Goal: Task Accomplishment & Management: Manage account settings

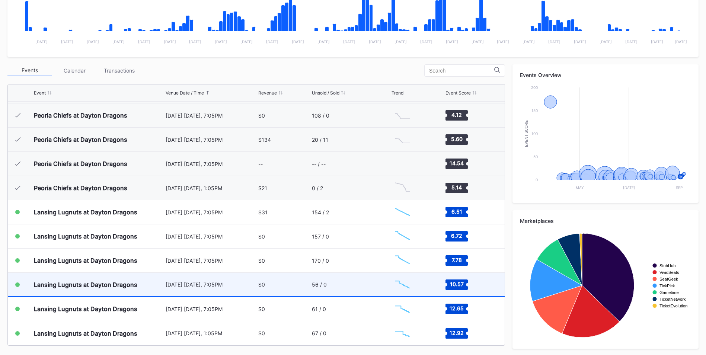
scroll to position [208, 0]
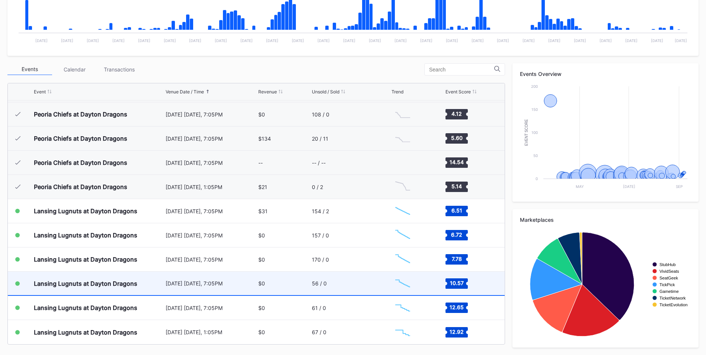
click at [112, 282] on div "Lansing Lugnuts at Dayton Dragons" at bounding box center [85, 283] width 103 height 7
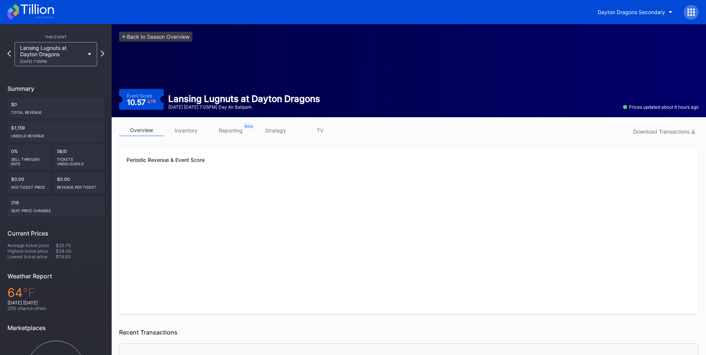
click at [82, 57] on div "Lansing Lugnuts at Dayton Dragons [DATE] 7:05PM" at bounding box center [52, 54] width 64 height 19
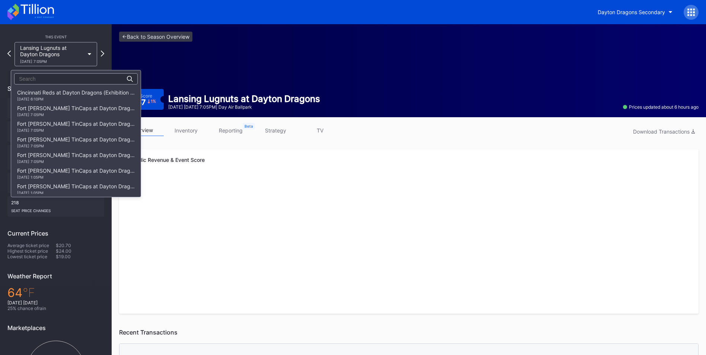
scroll to position [941, 0]
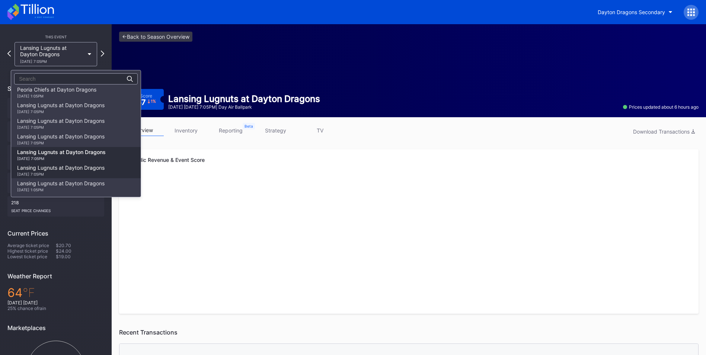
click at [59, 170] on div "Lansing Lugnuts at Dayton Dragons [DATE] 7:05PM" at bounding box center [60, 171] width 87 height 12
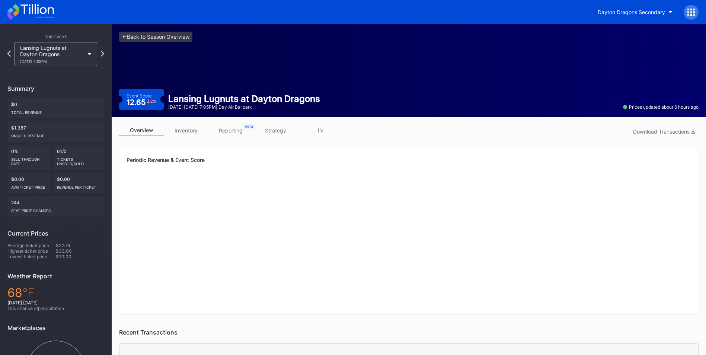
click at [79, 49] on div "Lansing Lugnuts at Dayton Dragons [DATE] 7:05PM" at bounding box center [52, 54] width 64 height 19
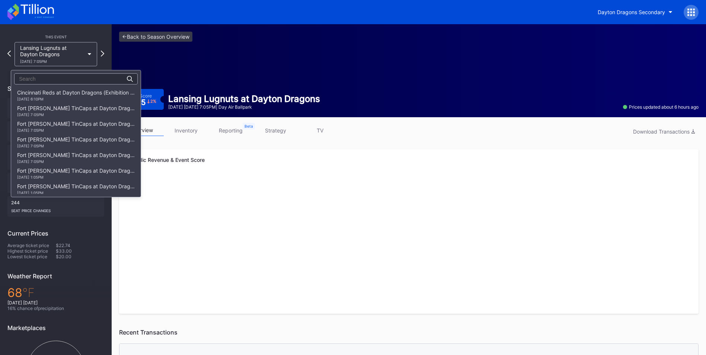
scroll to position [941, 0]
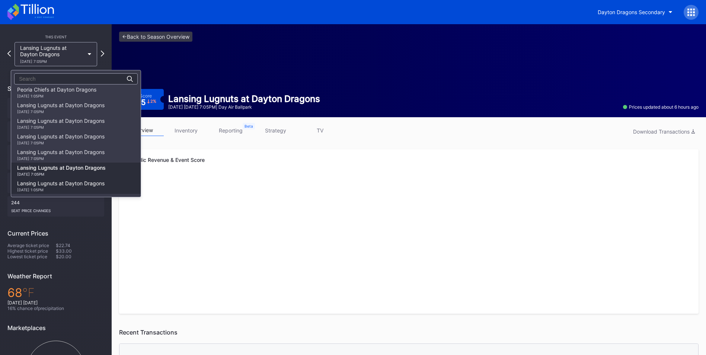
click at [71, 185] on div "Lansing Lugnuts at Dayton Dragons 9/7 Sunday 1:05PM" at bounding box center [60, 186] width 87 height 12
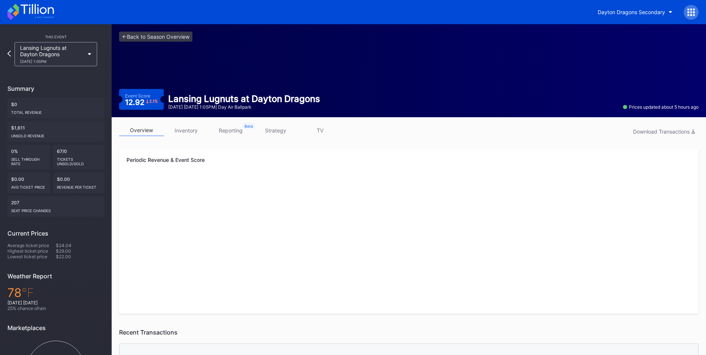
click at [188, 128] on link "inventory" at bounding box center [186, 131] width 45 height 12
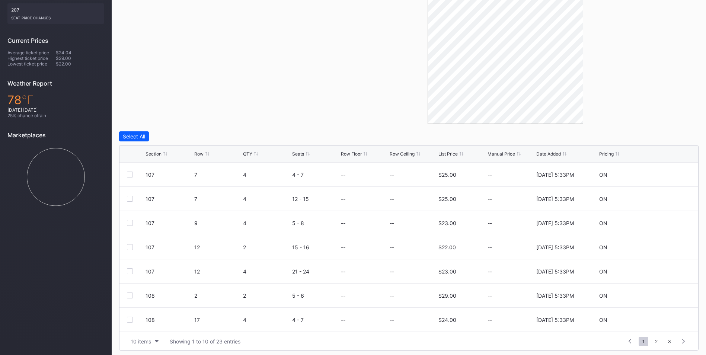
scroll to position [196, 0]
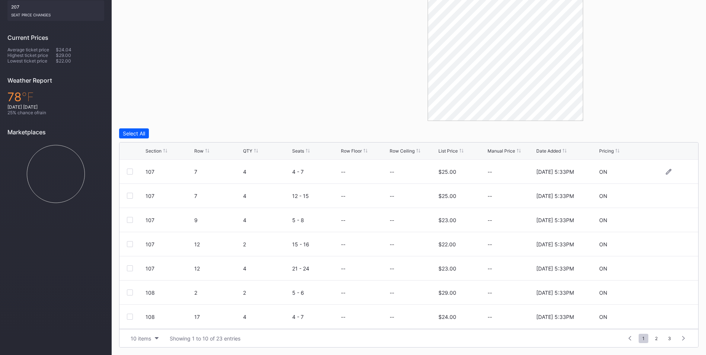
click at [129, 170] on div at bounding box center [130, 172] width 6 height 6
click at [137, 131] on div "Select All" at bounding box center [134, 133] width 22 height 6
click at [674, 135] on div "Delete 23 Rows" at bounding box center [676, 133] width 36 height 6
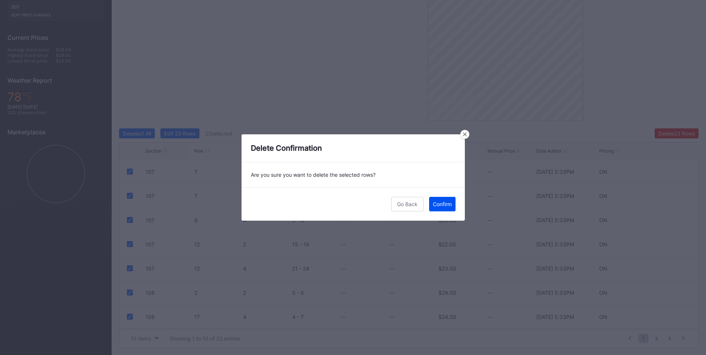
click at [441, 203] on div "Confirm" at bounding box center [442, 204] width 19 height 6
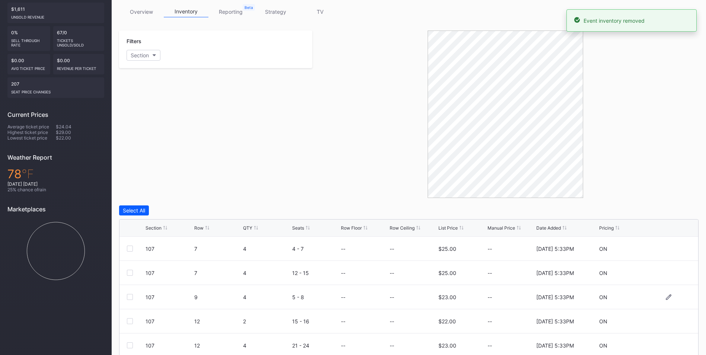
scroll to position [0, 0]
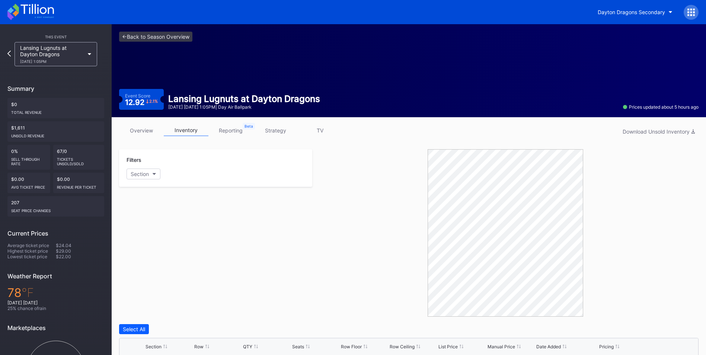
click at [81, 61] on div "[DATE] 1:05PM" at bounding box center [52, 61] width 64 height 4
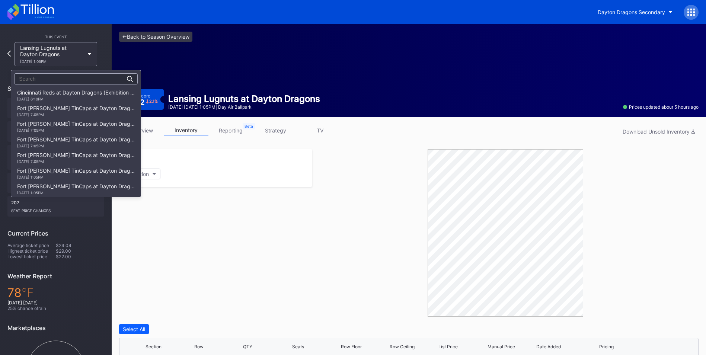
scroll to position [941, 0]
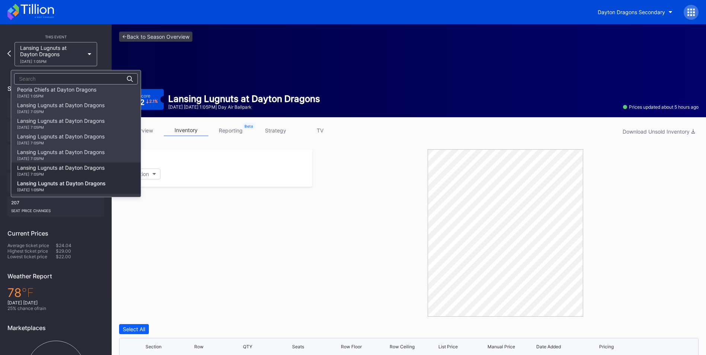
click at [64, 172] on div "[DATE] 7:05PM" at bounding box center [60, 174] width 87 height 4
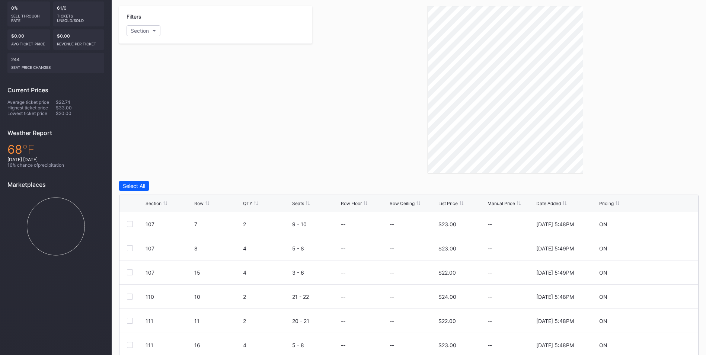
scroll to position [149, 0]
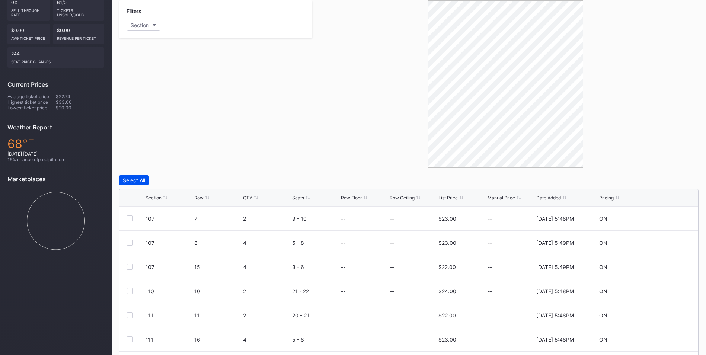
click at [132, 178] on div "Select All" at bounding box center [134, 180] width 22 height 6
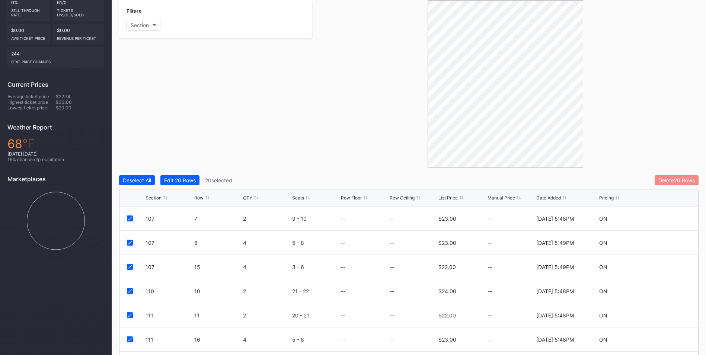
click at [677, 180] on div "Delete 20 Rows" at bounding box center [676, 180] width 36 height 6
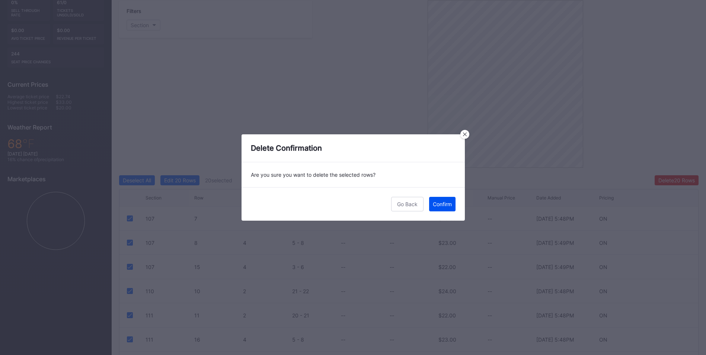
click at [447, 202] on div "Confirm" at bounding box center [442, 204] width 19 height 6
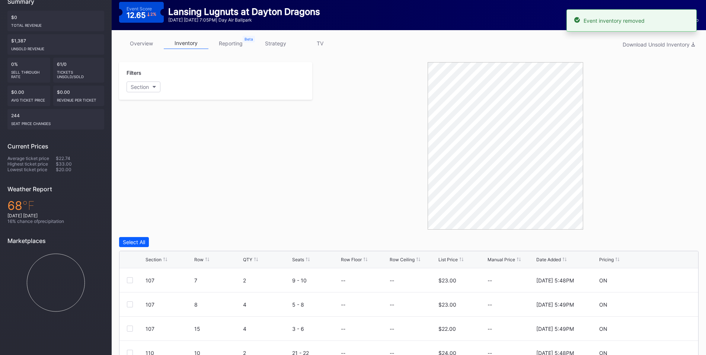
scroll to position [0, 0]
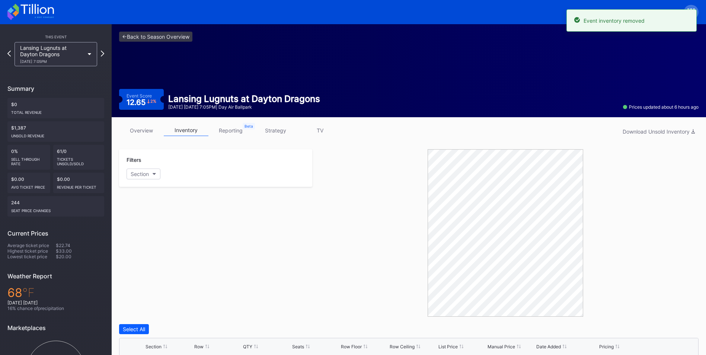
click at [68, 57] on div "Lansing Lugnuts at Dayton Dragons [DATE] 7:05PM" at bounding box center [52, 54] width 64 height 19
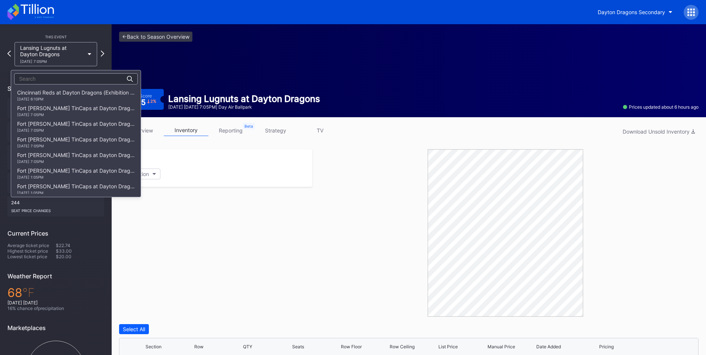
scroll to position [941, 0]
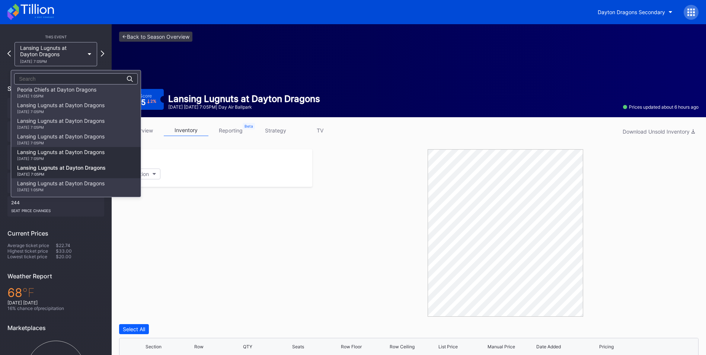
click at [62, 156] on div "[DATE] 7:05PM" at bounding box center [60, 158] width 87 height 4
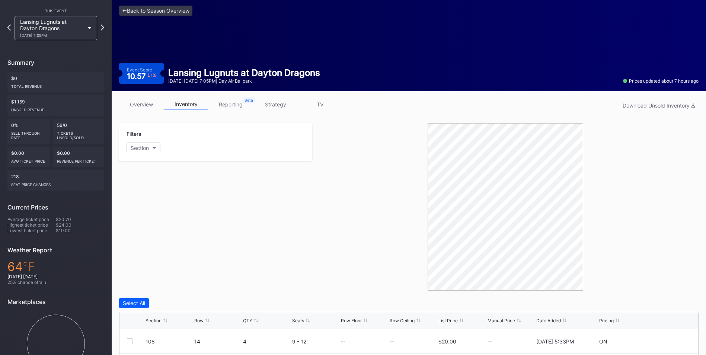
scroll to position [112, 0]
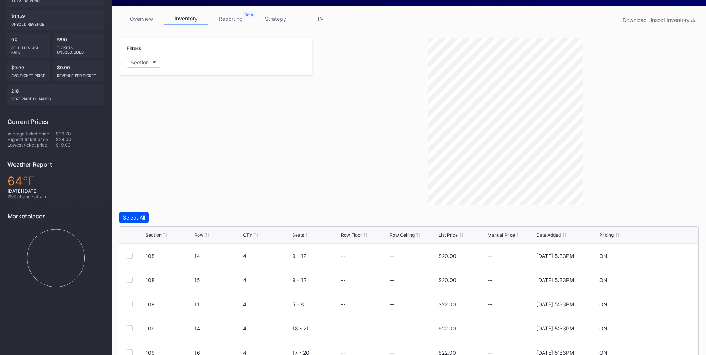
click at [132, 218] on div "Select All" at bounding box center [134, 217] width 22 height 6
click at [659, 217] on div "Delete 18 Rows" at bounding box center [677, 217] width 36 height 6
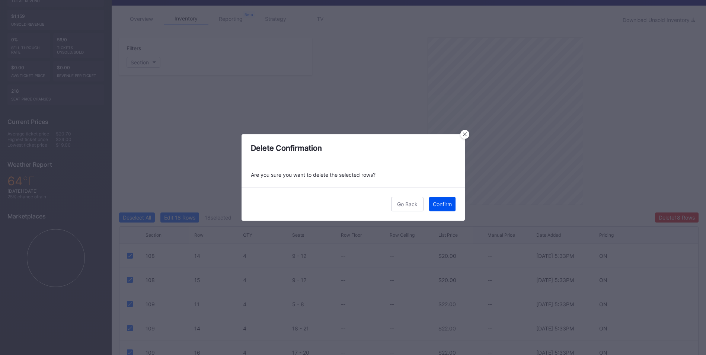
click at [444, 205] on div "Confirm" at bounding box center [442, 204] width 19 height 6
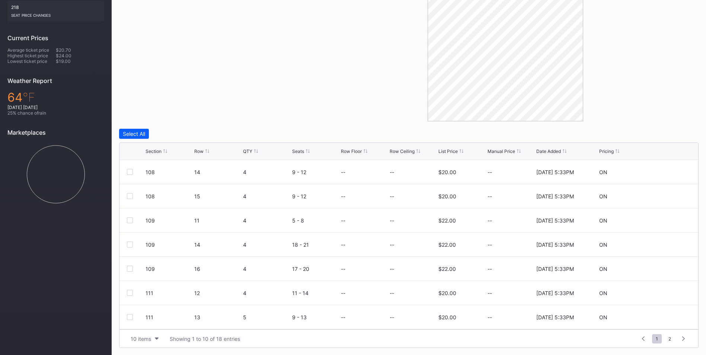
scroll to position [196, 0]
click at [141, 137] on button "Select All" at bounding box center [134, 133] width 30 height 10
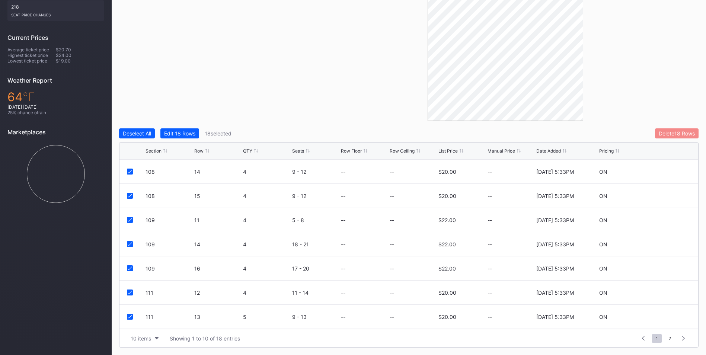
click at [677, 135] on div "Delete 18 Rows" at bounding box center [677, 133] width 36 height 6
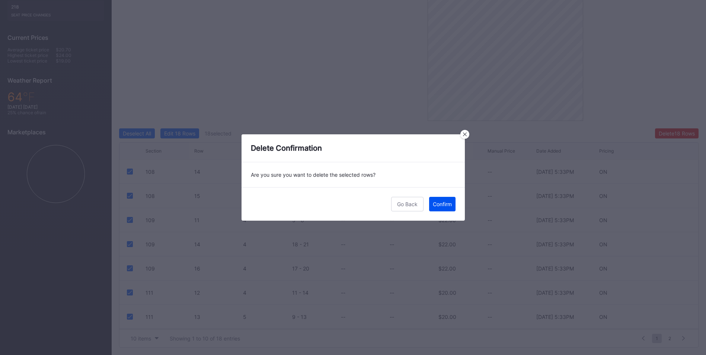
click at [438, 204] on div "Confirm" at bounding box center [442, 204] width 19 height 6
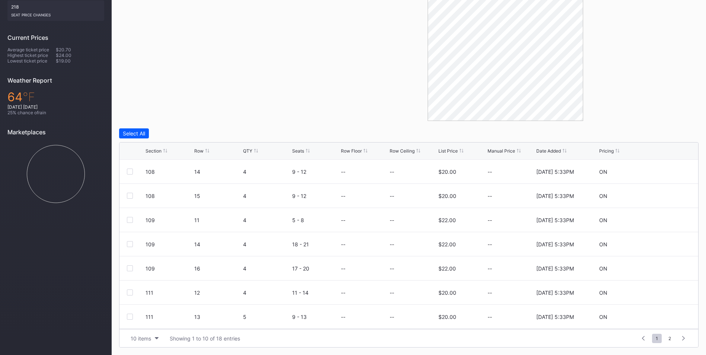
scroll to position [47, 0]
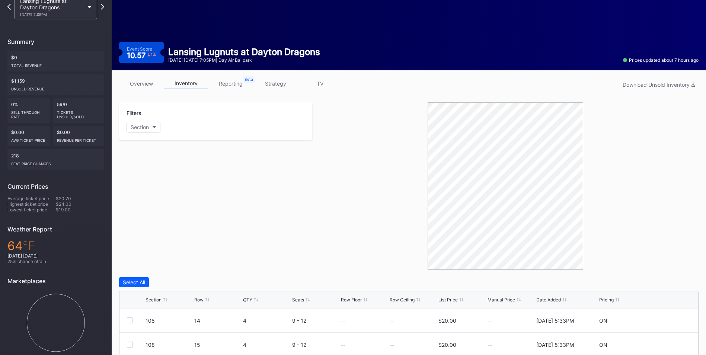
click at [80, 13] on div "[DATE] 7:05PM" at bounding box center [52, 14] width 64 height 4
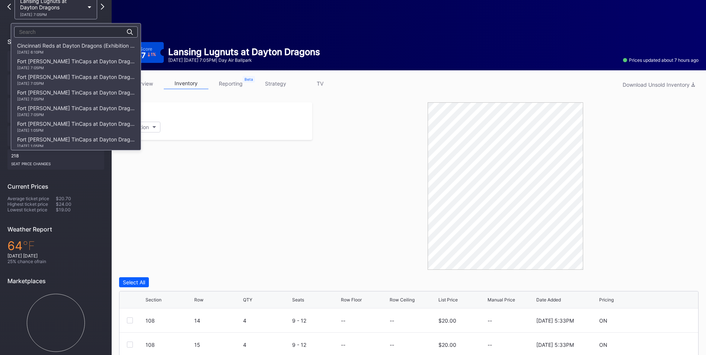
scroll to position [941, 0]
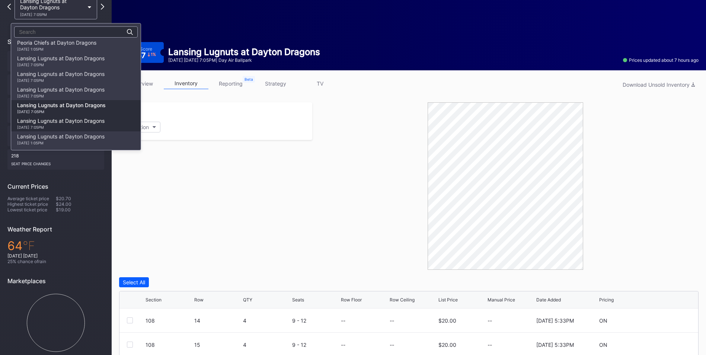
click at [73, 118] on div "Lansing Lugnuts at Dayton Dragons [DATE] 7:05PM" at bounding box center [60, 124] width 87 height 12
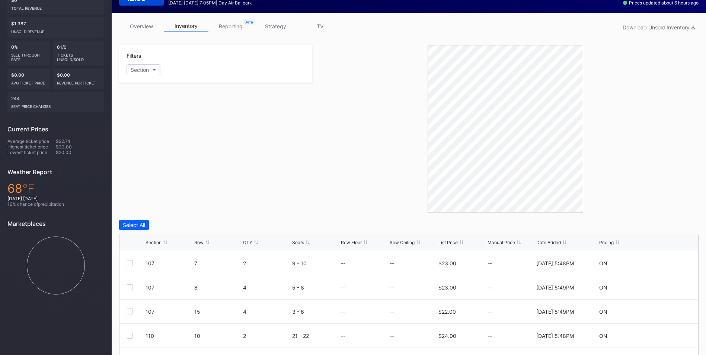
scroll to position [186, 0]
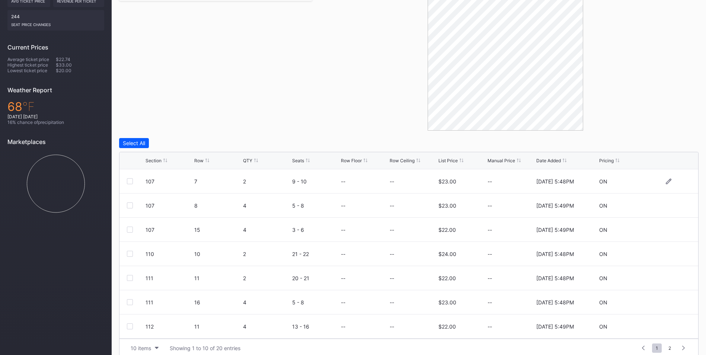
click at [132, 183] on div at bounding box center [130, 181] width 6 height 6
click at [130, 204] on div at bounding box center [130, 205] width 6 height 6
click at [130, 231] on div at bounding box center [130, 230] width 6 height 6
click at [130, 252] on div at bounding box center [130, 254] width 6 height 6
click at [131, 277] on div at bounding box center [130, 278] width 6 height 6
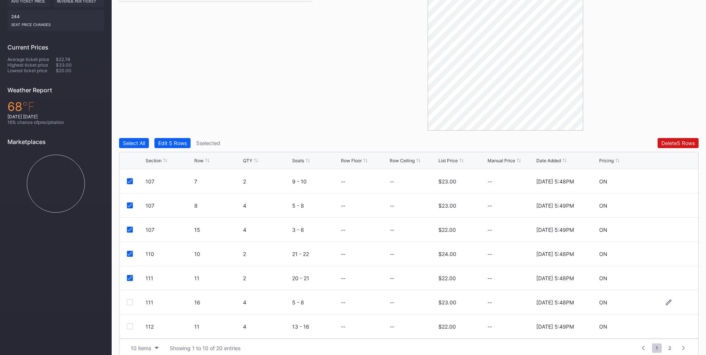
click at [131, 303] on div at bounding box center [130, 302] width 6 height 6
drag, startPoint x: 129, startPoint y: 329, endPoint x: 216, endPoint y: 281, distance: 99.3
click at [131, 329] on div at bounding box center [130, 326] width 6 height 6
click at [682, 145] on div "Delete 7 Rows" at bounding box center [678, 143] width 33 height 6
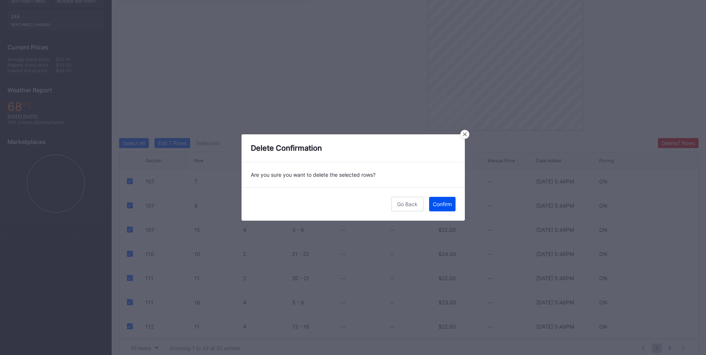
click at [445, 206] on div "Confirm" at bounding box center [442, 204] width 19 height 6
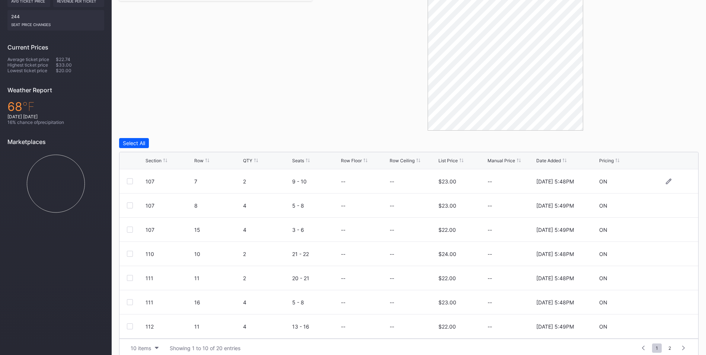
click at [130, 182] on div at bounding box center [130, 181] width 6 height 6
click at [131, 207] on div at bounding box center [130, 205] width 6 height 6
click at [132, 232] on div at bounding box center [130, 230] width 6 height 6
click at [131, 256] on div at bounding box center [130, 254] width 6 height 6
click at [132, 280] on div at bounding box center [130, 278] width 6 height 6
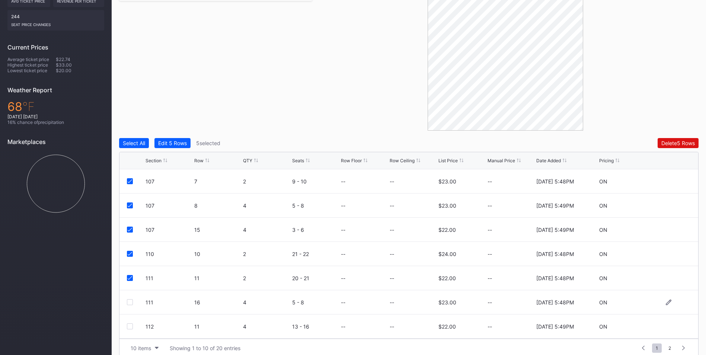
click at [131, 307] on div "111 16 4 5 - 8 -- -- $23.00 -- 2/27/2025 5:48PM ON" at bounding box center [408, 302] width 579 height 24
click at [131, 303] on div at bounding box center [130, 302] width 6 height 6
click at [130, 328] on div at bounding box center [130, 326] width 6 height 6
click at [668, 146] on div "Delete 7 Rows" at bounding box center [678, 143] width 33 height 6
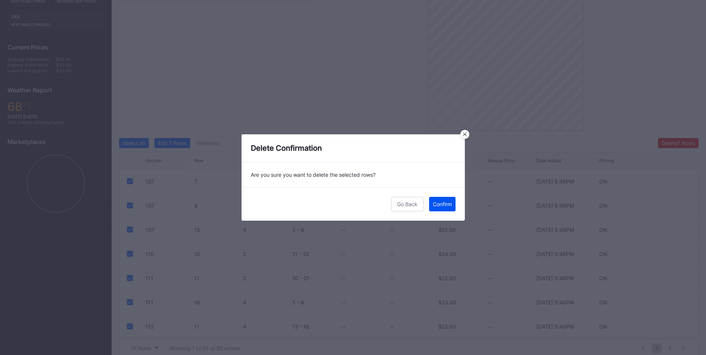
click at [440, 202] on div "Confirm" at bounding box center [442, 204] width 19 height 6
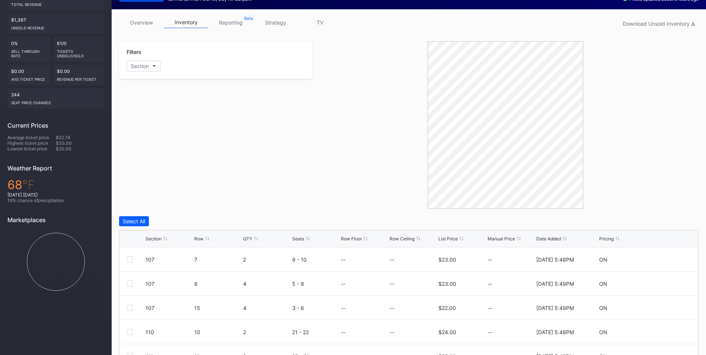
scroll to position [0, 0]
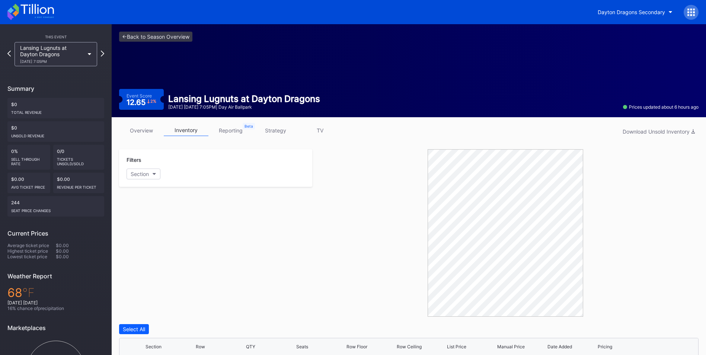
click at [83, 53] on div "Lansing Lugnuts at Dayton Dragons [DATE] 7:05PM" at bounding box center [52, 54] width 64 height 19
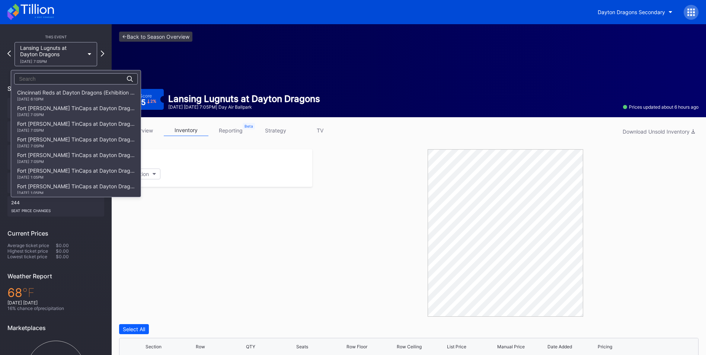
scroll to position [941, 0]
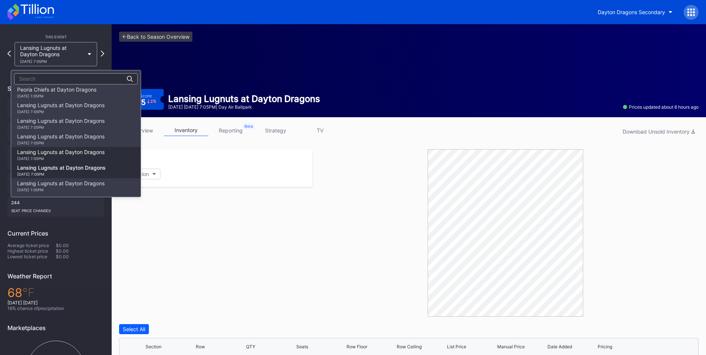
click at [81, 155] on div "Lansing Lugnuts at Dayton Dragons [DATE] 7:05PM" at bounding box center [60, 155] width 87 height 12
